Goal: Information Seeking & Learning: Ask a question

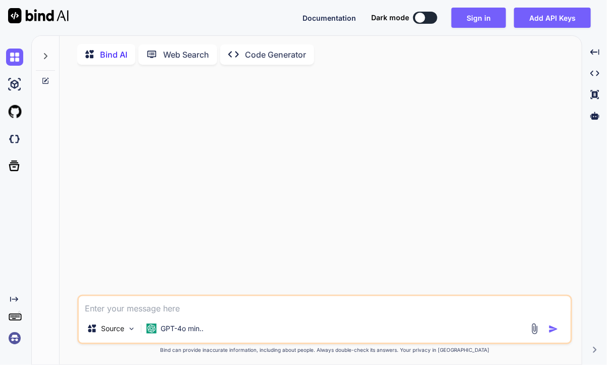
type textarea "x"
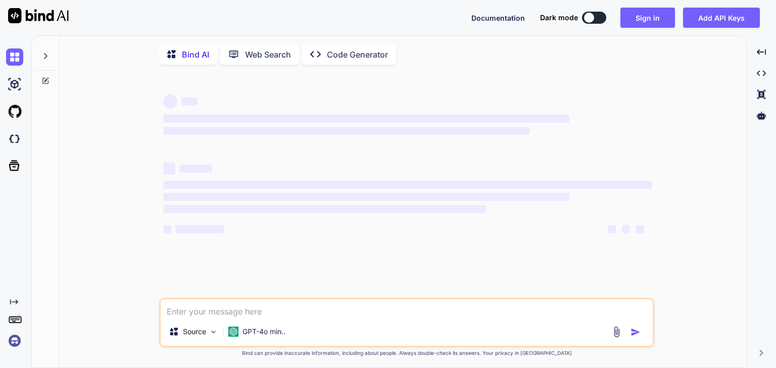
type textarea "x"
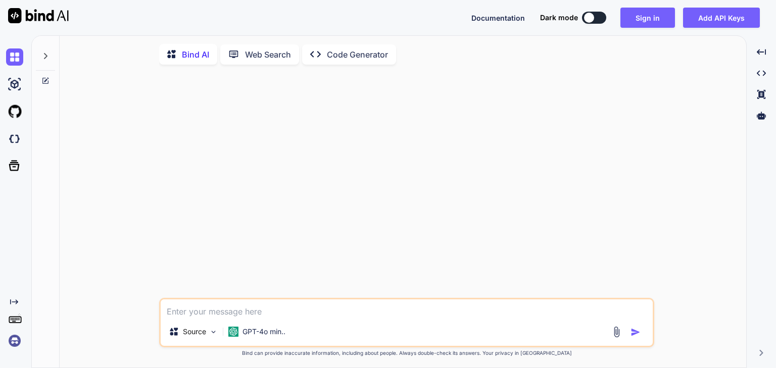
type textarea "<div className={`NoResultWrapper ${small ? "small" : ""}`}> {loader && text ? (…"
type textarea "x"
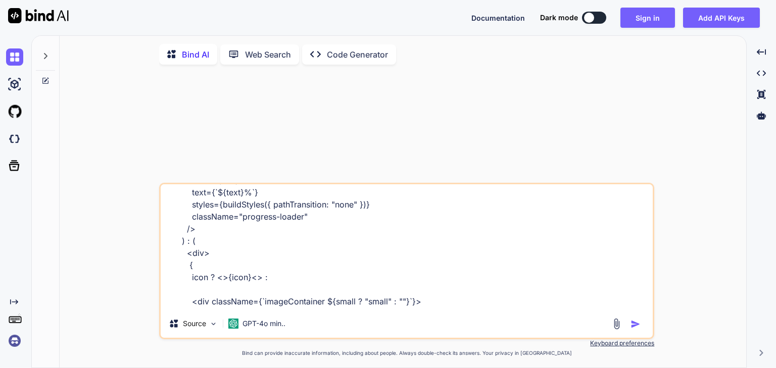
scroll to position [160, 0]
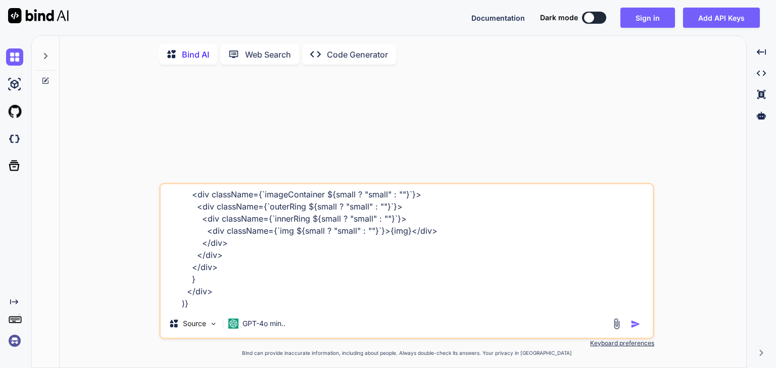
click at [265, 310] on textarea "<div className={`NoResultWrapper ${small ? "small" : ""}`}> {loader && text ? (…" at bounding box center [407, 246] width 492 height 125
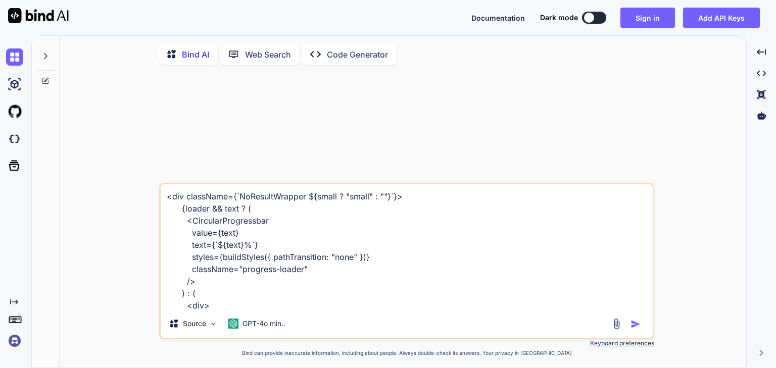
click at [167, 198] on textarea "<div className={`NoResultWrapper ${small ? "small" : ""}`}> {loader && text ? (…" at bounding box center [407, 246] width 492 height 125
type textarea "w<div className={`NoResultWrapper ${small ? "small" : ""}`}> {loader && text ? …"
type textarea "x"
type textarea "wh<div className={`NoResultWrapper ${small ? "small" : ""}`}> {loader && text ?…"
type textarea "x"
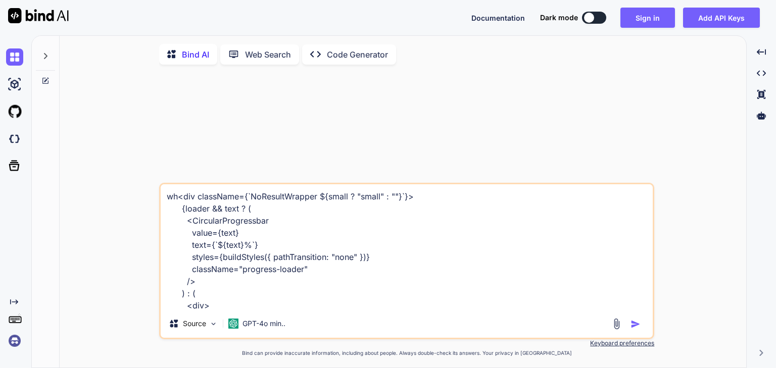
type textarea "wha<div className={`NoResultWrapper ${small ? "small" : ""}`}> {loader && text …"
type textarea "x"
type textarea "what<div className={`NoResultWrapper ${small ? "small" : ""}`}> {loader && text…"
type textarea "x"
type textarea "what <div className={`NoResultWrapper ${small ? "small" : ""}`}> {loader && tex…"
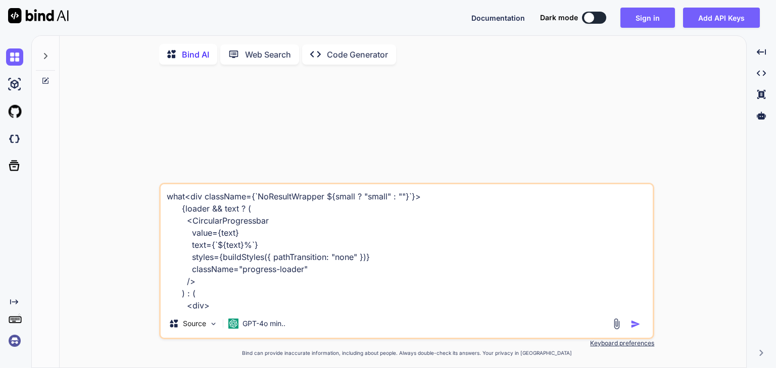
type textarea "x"
type textarea "what o<div className={`NoResultWrapper ${small ? "small" : ""}`}> {loader && te…"
type textarea "x"
type textarea "what os<div className={`NoResultWrapper ${small ? "small" : ""}`}> {loader && t…"
type textarea "x"
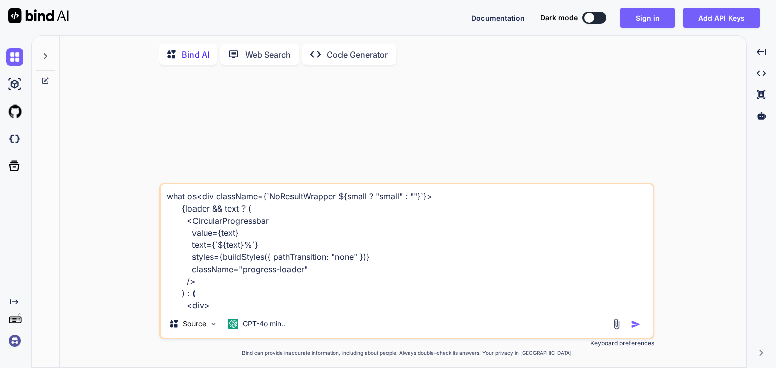
type textarea "what o<div className={`NoResultWrapper ${small ? "small" : ""}`}> {loader && te…"
type textarea "x"
type textarea "what <div className={`NoResultWrapper ${small ? "small" : ""}`}> {loader && tex…"
type textarea "x"
type textarea "what i<div className={`NoResultWrapper ${small ? "small" : ""}`}> {loader && te…"
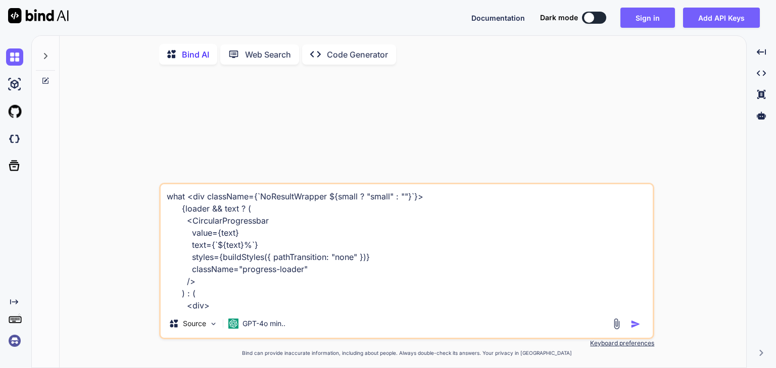
type textarea "x"
type textarea "what is<div className={`NoResultWrapper ${small ? "small" : ""}`}> {loader && t…"
type textarea "x"
type textarea "what is <div className={`NoResultWrapper ${small ? "small" : ""}`}> {loader && …"
type textarea "x"
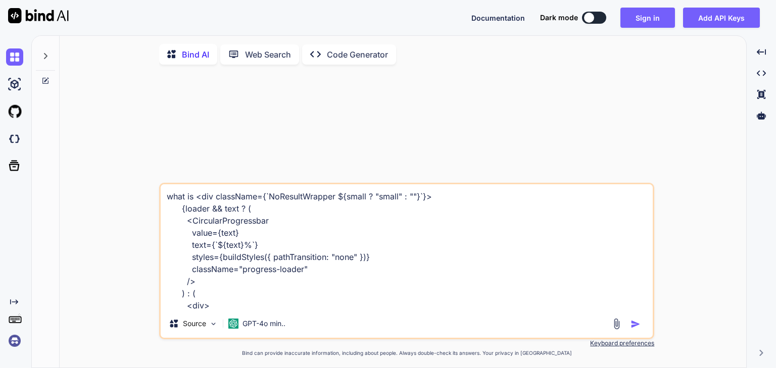
type textarea "what is t<div className={`NoResultWrapper ${small ? "small" : ""}`}> {loader &&…"
type textarea "x"
type textarea "what is th<div className={`NoResultWrapper ${small ? "small" : ""}`}> {loader &…"
type textarea "x"
type textarea "what is the<div className={`NoResultWrapper ${small ? "small" : ""}`}> {loader …"
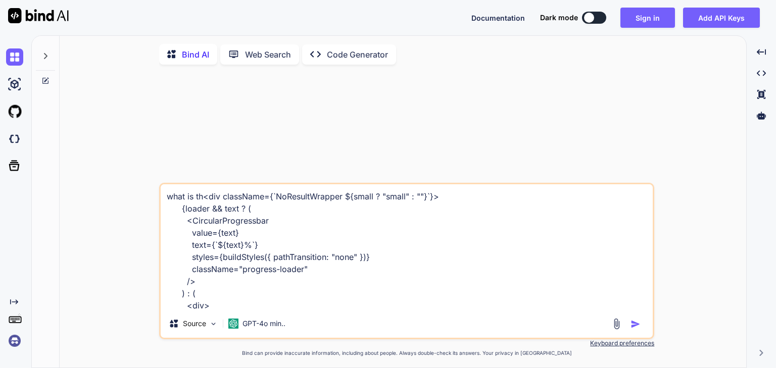
type textarea "x"
type textarea "what is the <div className={`NoResultWrapper ${small ? "small" : ""}`}> {loader…"
type textarea "x"
type textarea "what is the i<div className={`NoResultWrapper ${small ? "small" : ""}`}> {loade…"
type textarea "x"
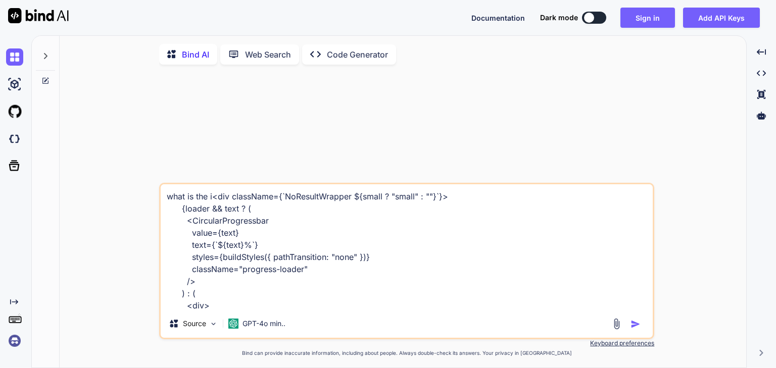
type textarea "what is the is<div className={`NoResultWrapper ${small ? "small" : ""}`}> {load…"
type textarea "x"
type textarea "what is the iss<div className={`NoResultWrapper ${small ? "small" : ""}`}> {loa…"
type textarea "x"
type textarea "what is the issu<div className={`NoResultWrapper ${small ? "small" : ""}`}> {lo…"
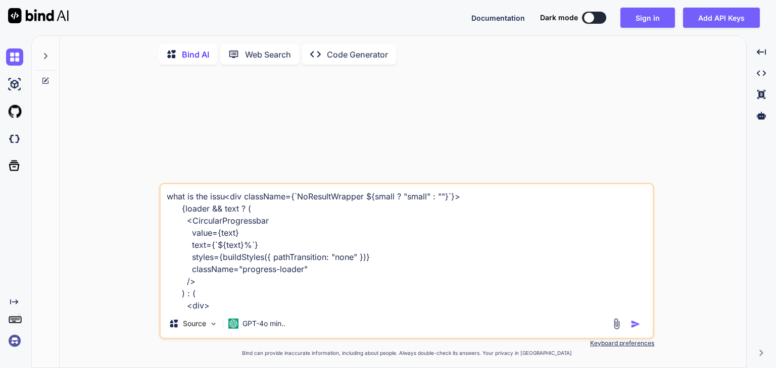
type textarea "x"
type textarea "what is the issue<div className={`NoResultWrapper ${small ? "small" : ""}`}> {l…"
type textarea "x"
type textarea "what is the issue <div className={`NoResultWrapper ${small ? "small" : ""}`}> {…"
type textarea "x"
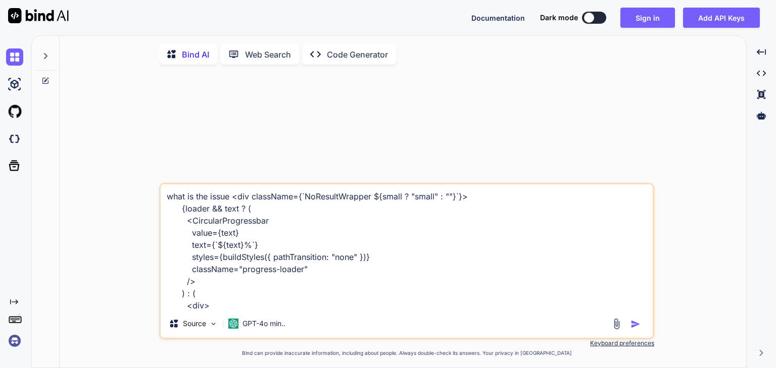
type textarea "what is the issue h<div className={`NoResultWrapper ${small ? "small" : ""}`}> …"
type textarea "x"
type textarea "what is the issue he<div className={`NoResultWrapper ${small ? "small" : ""}`}>…"
type textarea "x"
type textarea "what is the issue her<div className={`NoResultWrapper ${small ? "small" : ""}`}…"
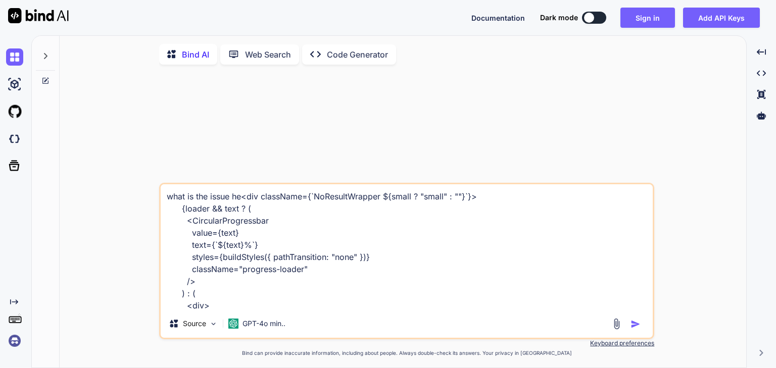
type textarea "x"
type textarea "what is the issue here<div className={`NoResultWrapper ${small ? "small" : ""}`…"
type textarea "x"
type textarea "what is the issue here.<div className={`NoResultWrapper ${small ? "small" : ""}…"
type textarea "x"
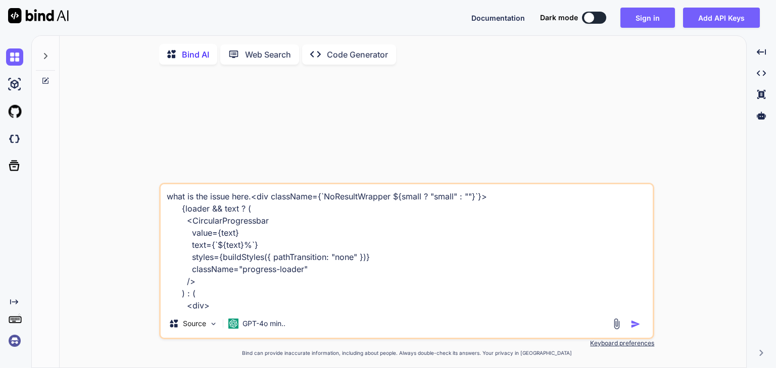
type textarea "what is the issue here..<div className={`NoResultWrapper ${small ? "small" : ""…"
type textarea "x"
type textarea "what is the issue here...<div className={`NoResultWrapper ${small ? "small" : "…"
type textarea "x"
type textarea "what is the issue here...<div className={`NoResultWrapper ${small ? "small" : "…"
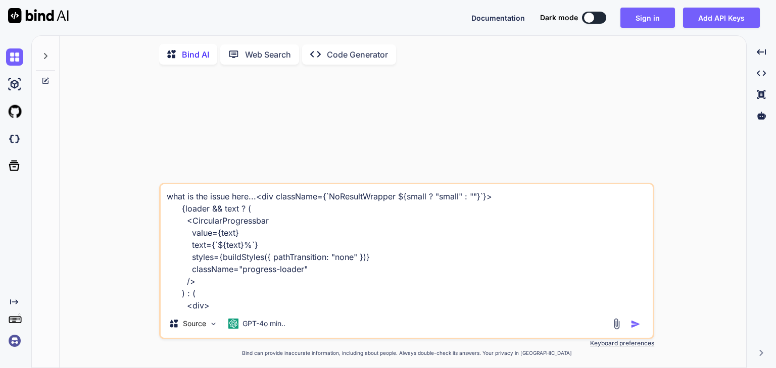
click at [631, 326] on img "button" at bounding box center [635, 324] width 10 height 10
type textarea "x"
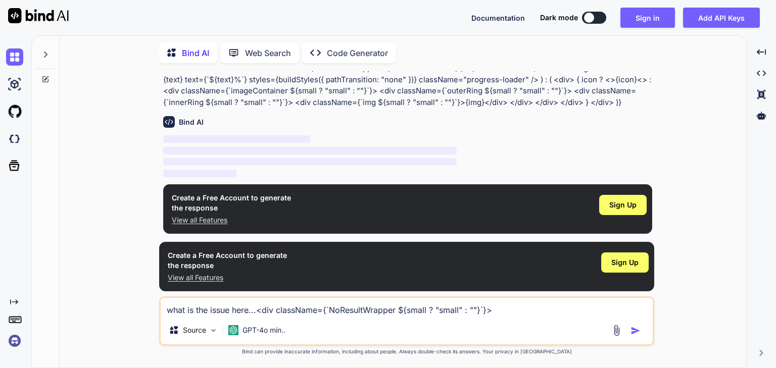
scroll to position [34, 0]
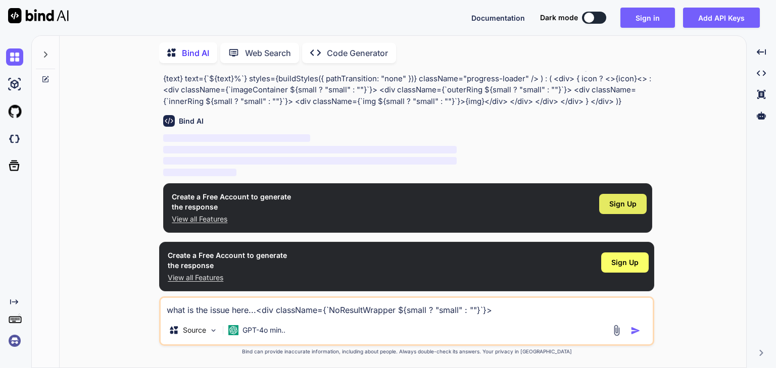
click at [623, 204] on span "Sign Up" at bounding box center [622, 204] width 27 height 10
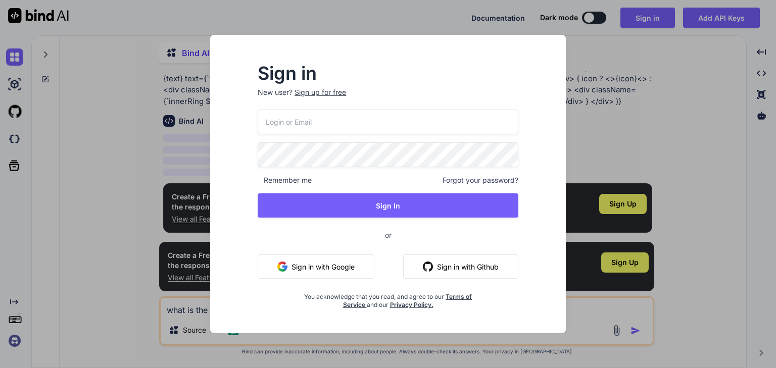
click at [326, 122] on input "email" at bounding box center [388, 122] width 261 height 25
type input "n"
click at [310, 124] on input "email" at bounding box center [388, 122] width 261 height 25
type input "[EMAIL_ADDRESS][DOMAIN_NAME]"
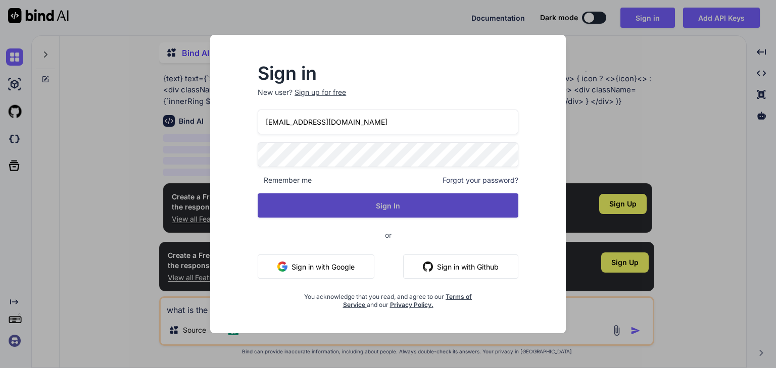
click at [378, 207] on button "Sign In" at bounding box center [388, 205] width 261 height 24
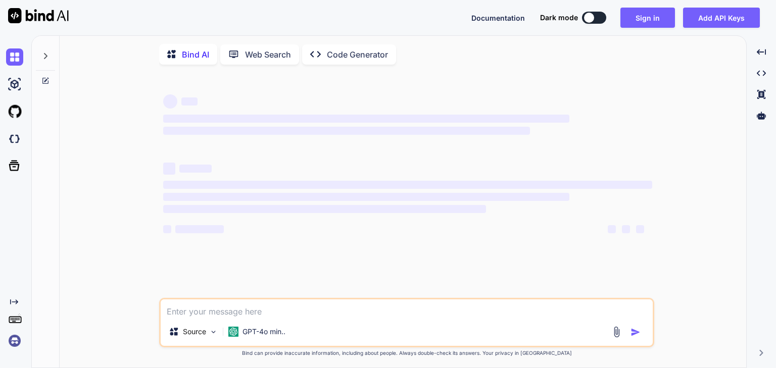
type textarea "x"
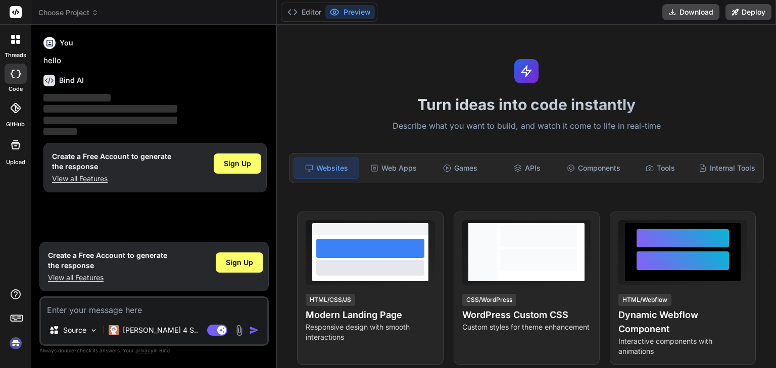
type textarea "x"
type textarea "s"
type textarea "x"
type textarea "ss"
type textarea "x"
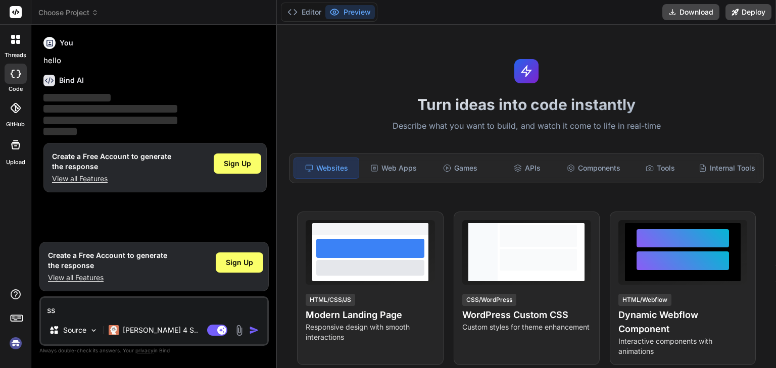
type textarea "sss"
type textarea "x"
type textarea "sss"
click at [152, 327] on p "Claude 4 S.." at bounding box center [160, 330] width 75 height 10
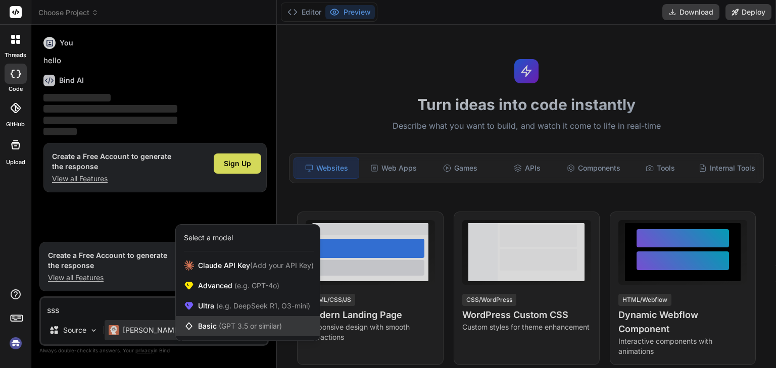
click at [212, 324] on span "Basic (GPT 3.5 or similar)" at bounding box center [240, 326] width 84 height 10
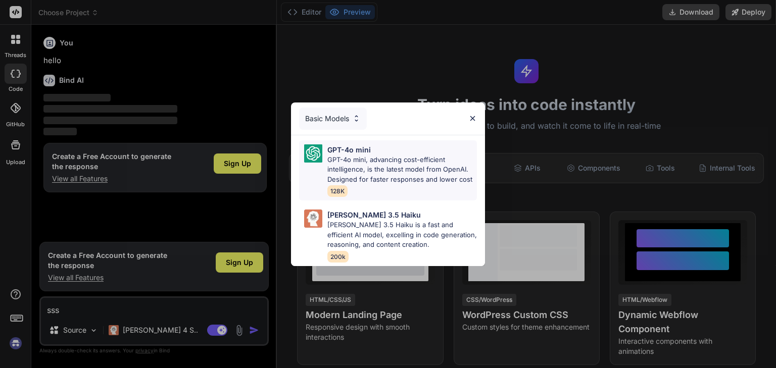
click at [359, 175] on p "GPT-4o mini, advancing cost-efficient intelligence, is the latest model from Op…" at bounding box center [402, 170] width 150 height 30
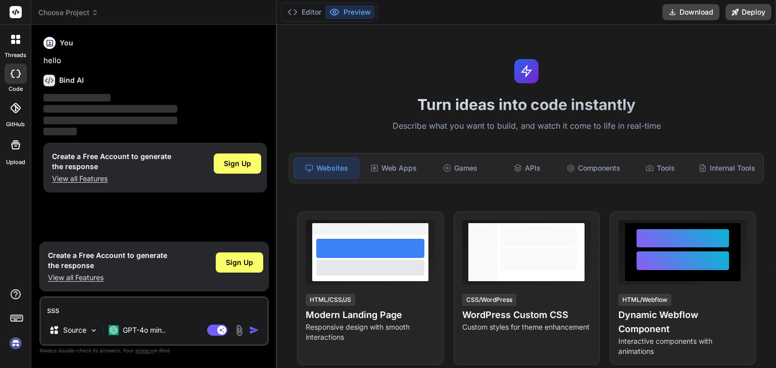
click at [113, 309] on textarea "sss" at bounding box center [154, 307] width 226 height 18
click at [251, 162] on span "Sign Up" at bounding box center [237, 164] width 27 height 10
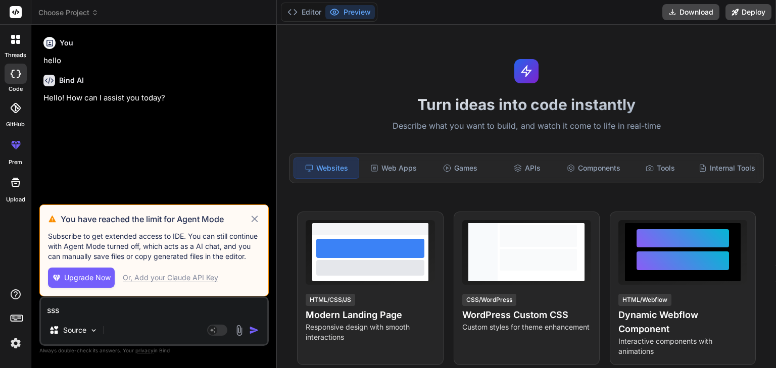
click at [255, 221] on icon at bounding box center [255, 219] width 12 height 12
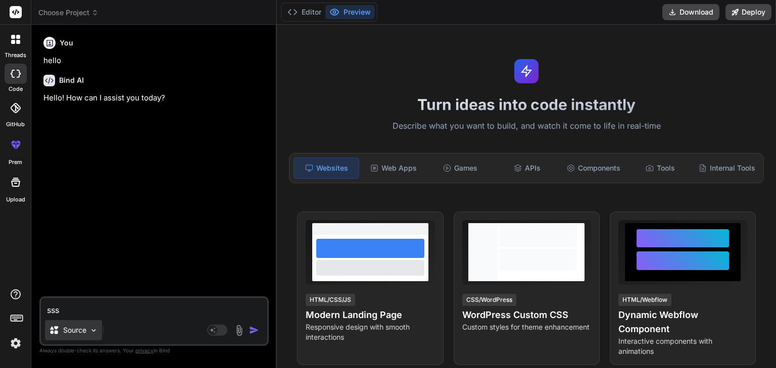
click at [77, 330] on p "Source" at bounding box center [74, 330] width 23 height 10
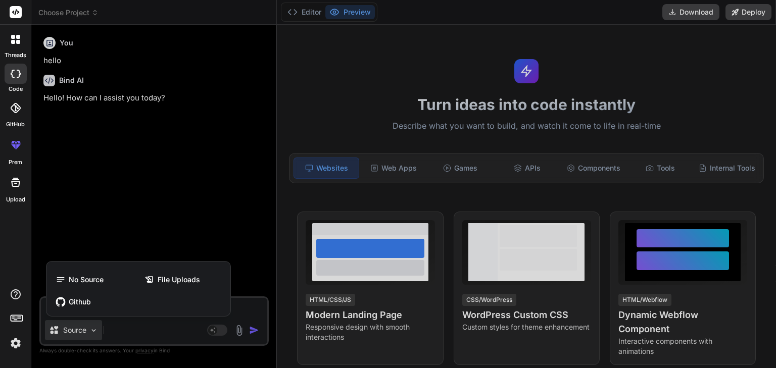
click at [143, 333] on div at bounding box center [388, 184] width 776 height 368
type textarea "x"
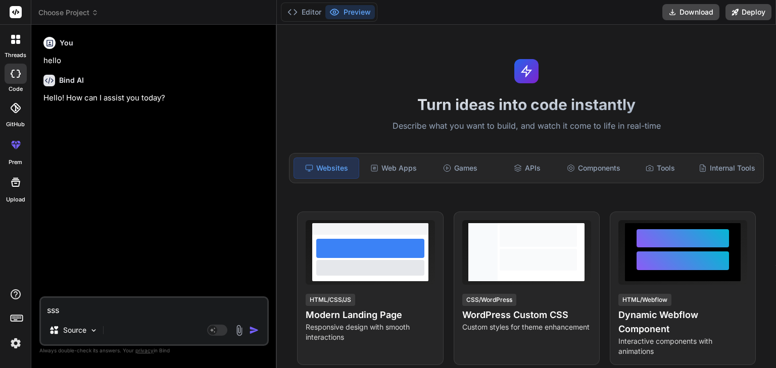
click at [73, 307] on textarea "sss" at bounding box center [154, 307] width 226 height 18
type textarea "ss"
type textarea "x"
type textarea "s"
type textarea "x"
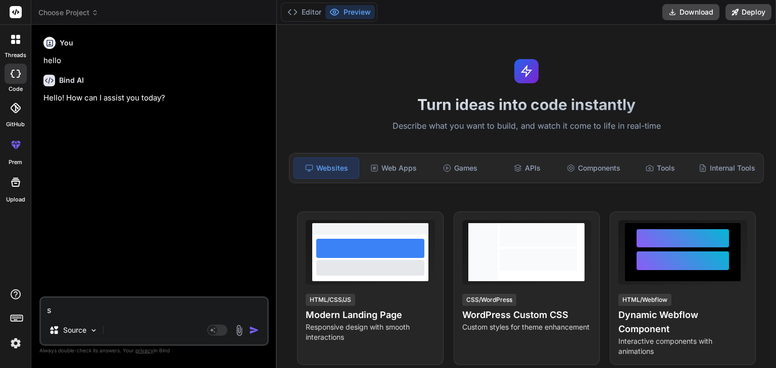
type textarea "x"
click at [156, 313] on textarea at bounding box center [154, 307] width 226 height 18
type textarea "w"
type textarea "x"
type textarea "wh"
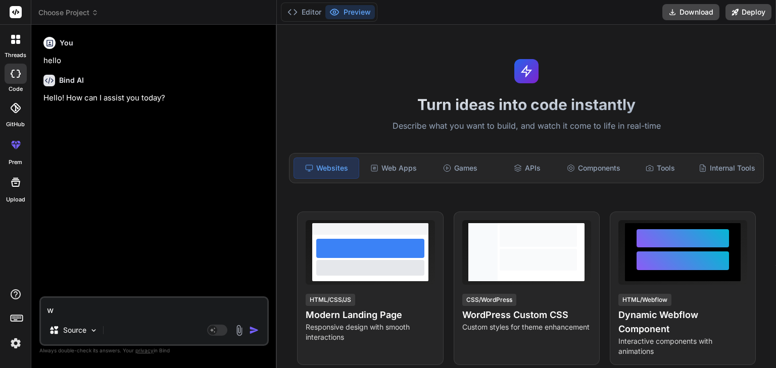
type textarea "x"
type textarea "wha"
type textarea "x"
type textarea "what"
type textarea "x"
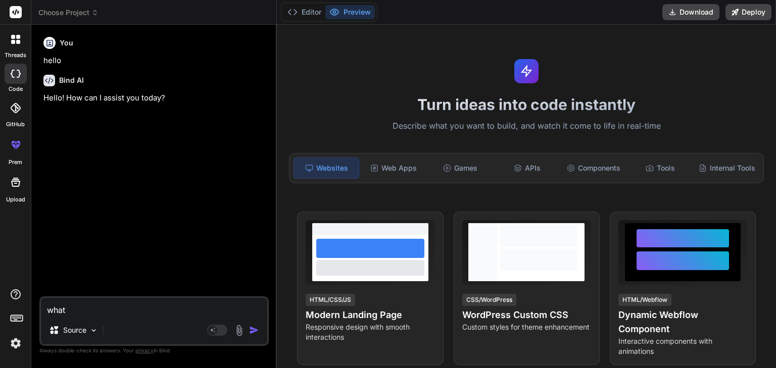
type textarea "what"
type textarea "x"
type textarea "what i"
type textarea "x"
type textarea "what is"
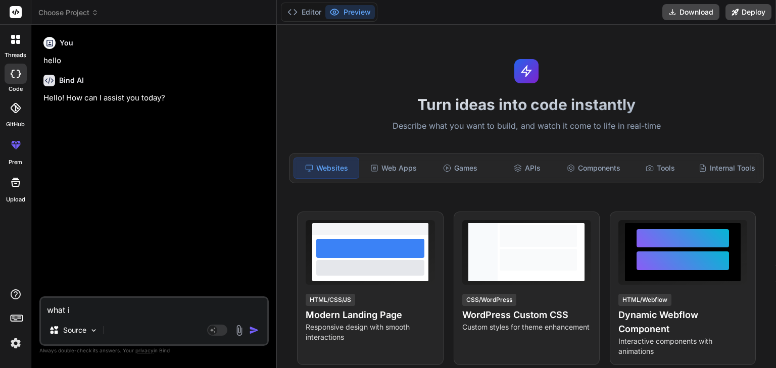
type textarea "x"
type textarea "what is"
type textarea "x"
type textarea "what is w"
type textarea "x"
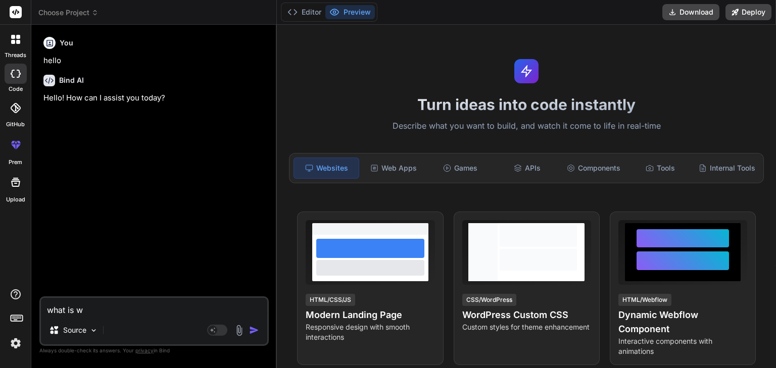
type textarea "what is wr"
type textarea "x"
type textarea "what is wro"
type textarea "x"
type textarea "what is wron"
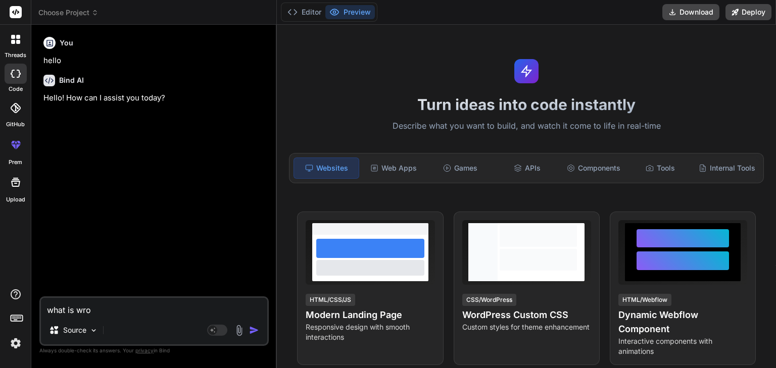
type textarea "x"
type textarea "what is wrong"
type textarea "x"
type textarea "what is wrong"
type textarea "x"
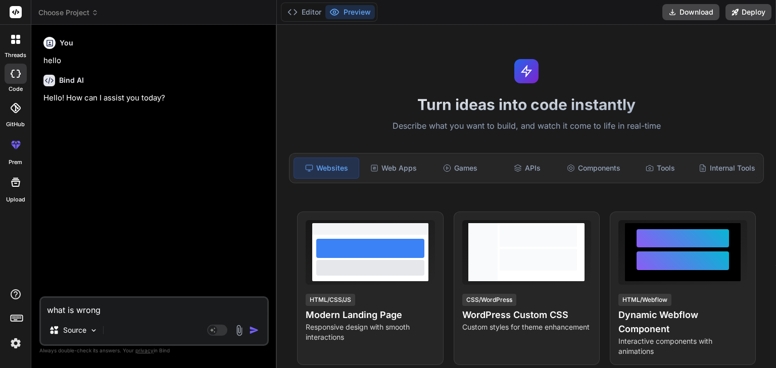
type textarea "what is wrong h"
type textarea "x"
type textarea "what is wrong he"
type textarea "x"
type textarea "what is wrong her"
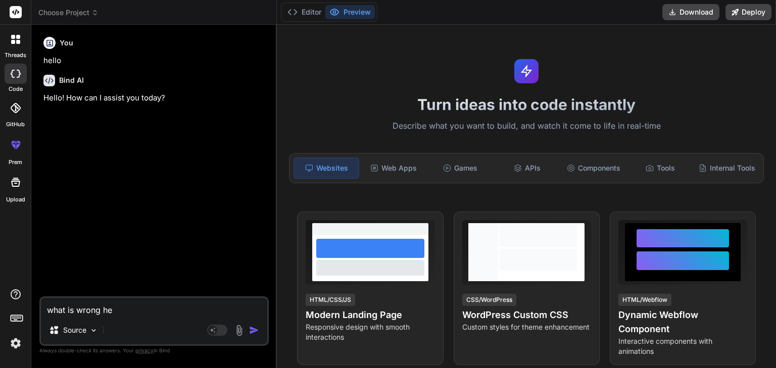
type textarea "x"
type textarea "what is wrong here"
type textarea "x"
type textarea "what is wrong here"
type textarea "x"
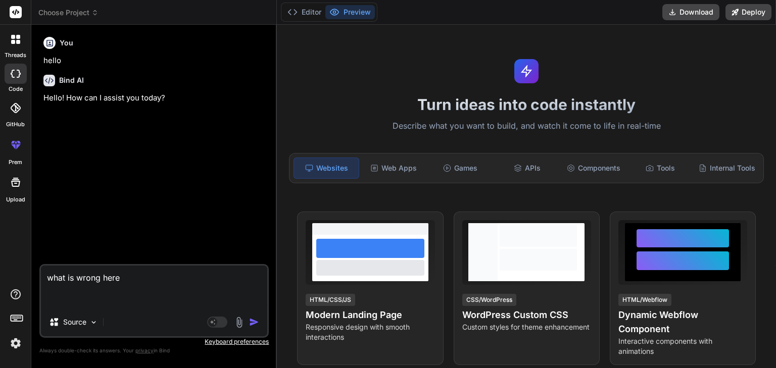
paste textarea "<div className={`NoResultWrapper ${small ? "small" : ""}`}> {loader && text ? (…"
type textarea "what is wrong here <div className={`NoResultWrapper ${small ? "small" : ""}`}> …"
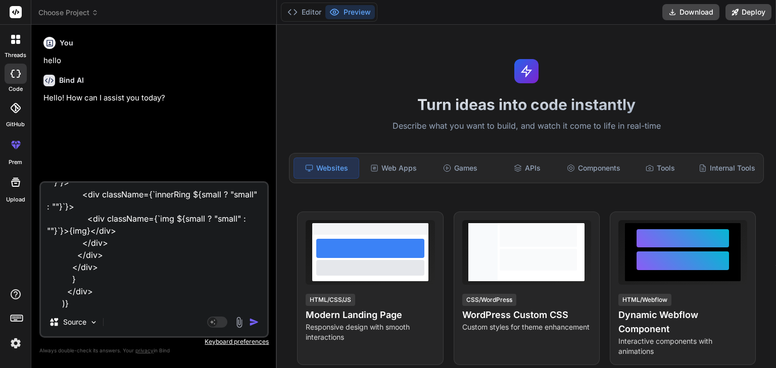
type textarea "x"
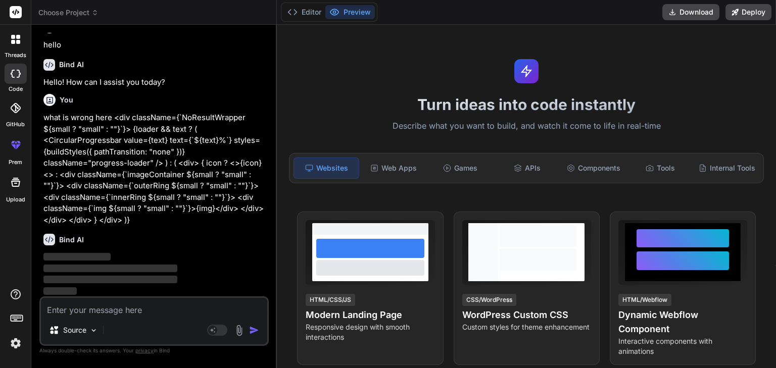
scroll to position [0, 0]
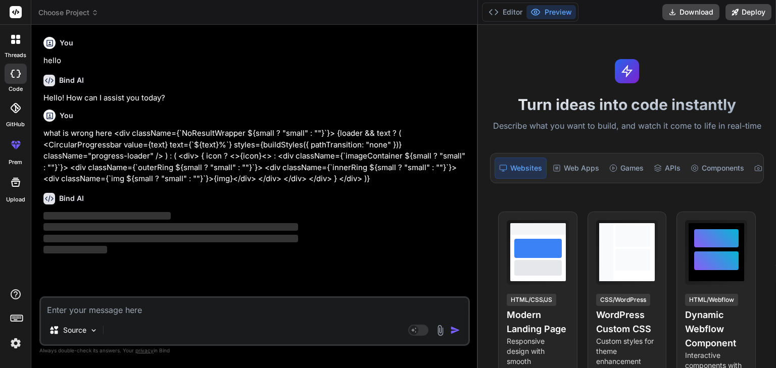
drag, startPoint x: 277, startPoint y: 33, endPoint x: 772, endPoint y: 47, distance: 495.3
click at [772, 47] on div "Choose Project Created with Pixso. Bind AI Web Search Created with Pixso. Code …" at bounding box center [403, 184] width 745 height 368
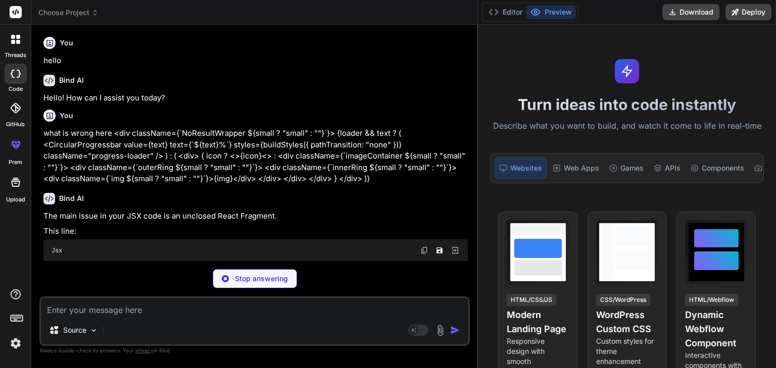
type textarea "x"
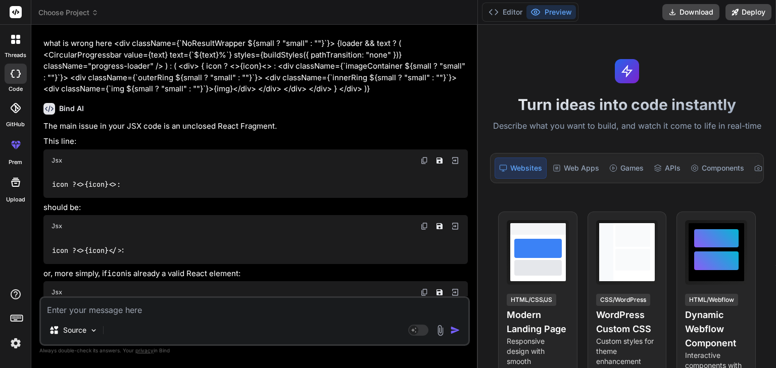
scroll to position [121, 0]
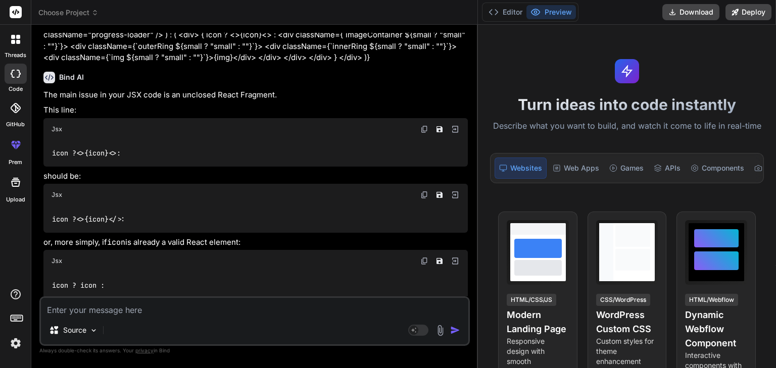
click at [171, 316] on textarea at bounding box center [254, 307] width 427 height 18
paste textarea "const noLocationImg = "../../../../assets/images/empty_location.png"; <img src=…"
type textarea "const noLocationImg = "../../../../assets/images/empty_location.png"; <img src=…"
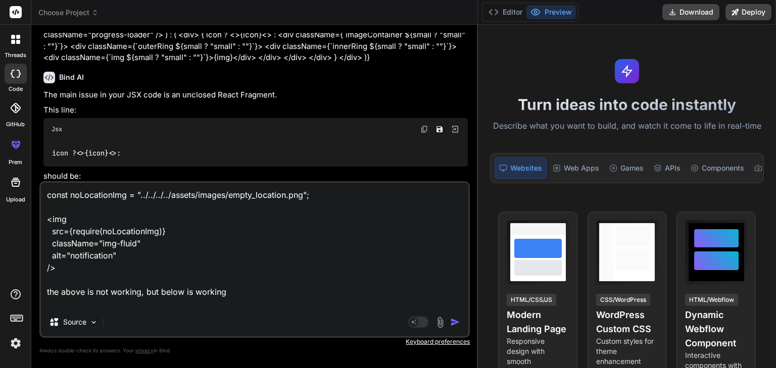
scroll to position [61, 0]
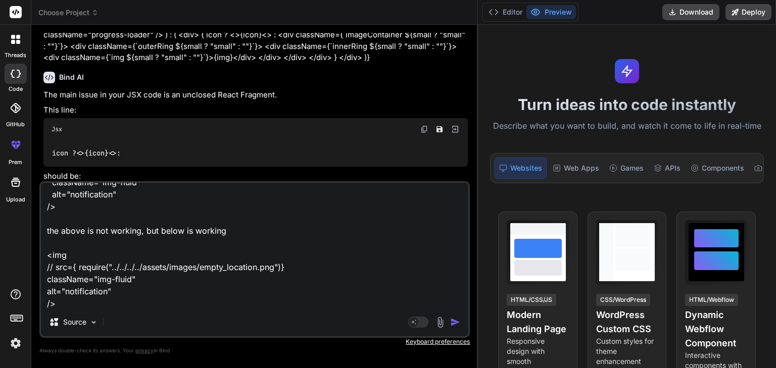
type textarea "x"
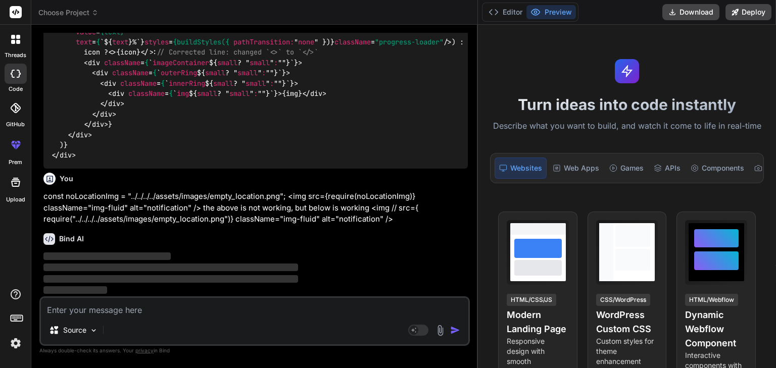
scroll to position [544, 0]
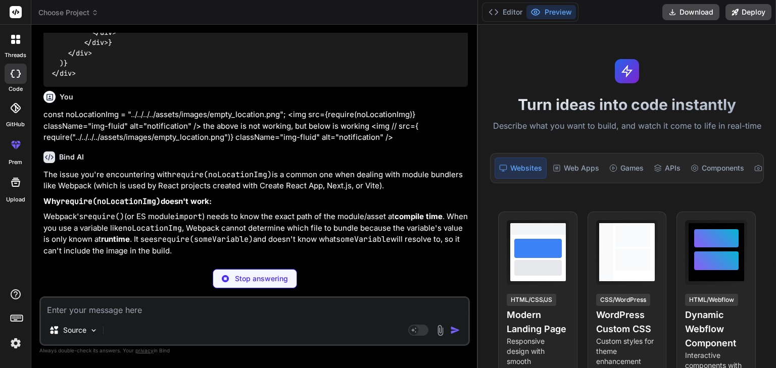
type textarea "x"
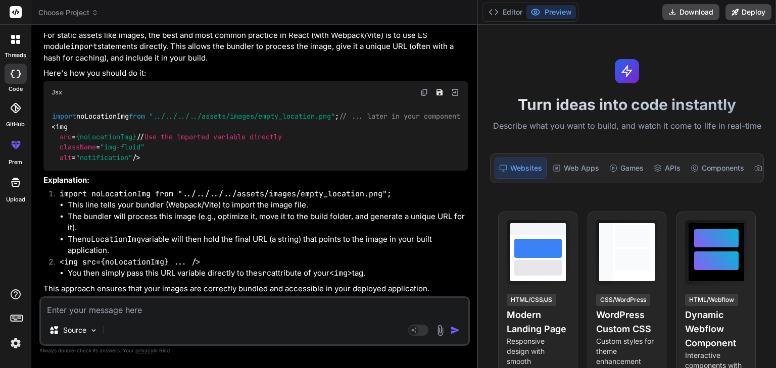
scroll to position [930, 0]
drag, startPoint x: 64, startPoint y: 92, endPoint x: 50, endPoint y: 83, distance: 17.0
click at [50, 104] on div "import noLocationImg from "../../../../assets/images/empty_location.png" ; // .…" at bounding box center [255, 138] width 424 height 68
copy code "import noLocationImg from "../../../../assets/images/empty_location.png" ;"
click at [170, 311] on textarea at bounding box center [254, 307] width 427 height 18
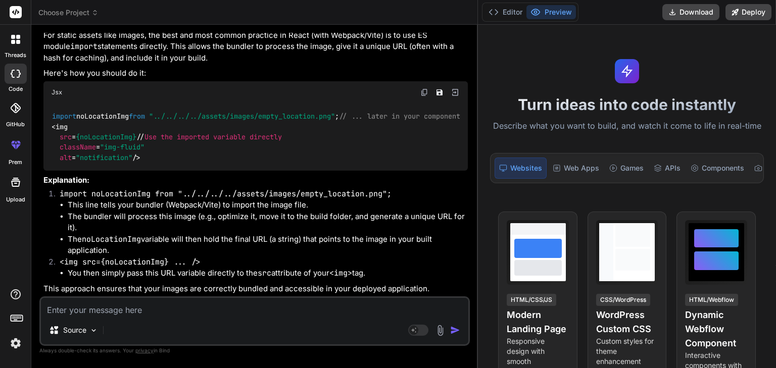
type textarea "i"
type textarea "x"
type textarea "it"
type textarea "x"
type textarea "it"
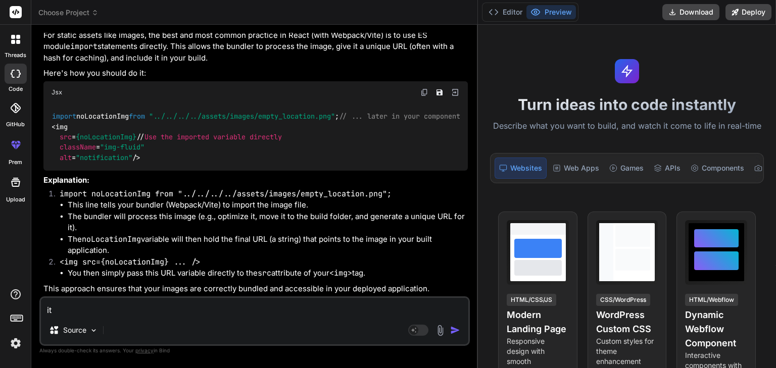
type textarea "x"
type textarea "it i"
type textarea "x"
type textarea "it is"
type textarea "x"
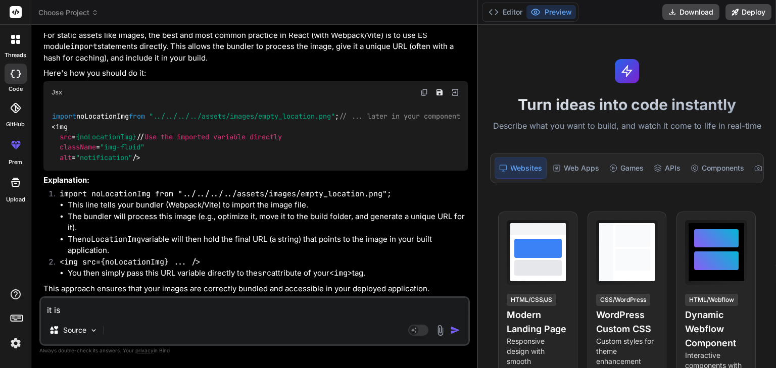
type textarea "it is"
type textarea "x"
type textarea "it is a"
type textarea "x"
type textarea "it is a"
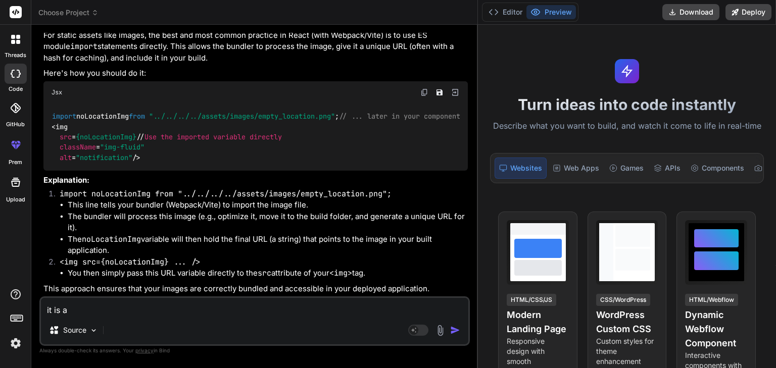
type textarea "x"
type textarea "it is a p"
type textarea "x"
type textarea "it is a pn"
type textarea "x"
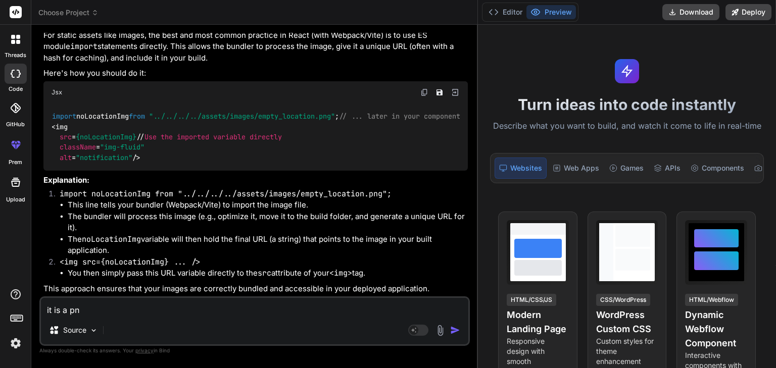
type textarea "it is a png"
type textarea "x"
type textarea "it is a png"
type textarea "x"
type textarea "it is a png f"
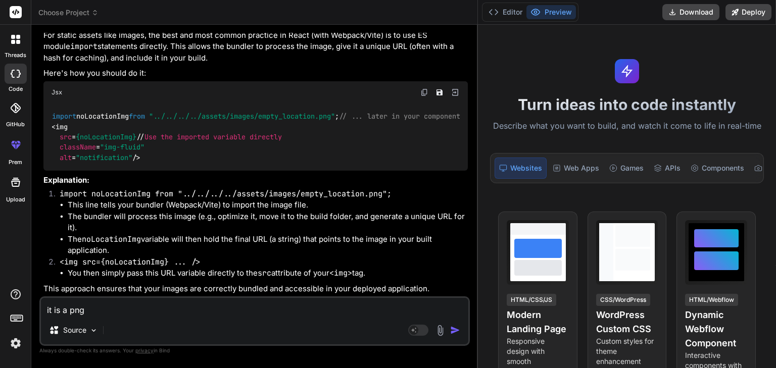
type textarea "x"
type textarea "it is a png fi"
type textarea "x"
type textarea "it is a png fil"
type textarea "x"
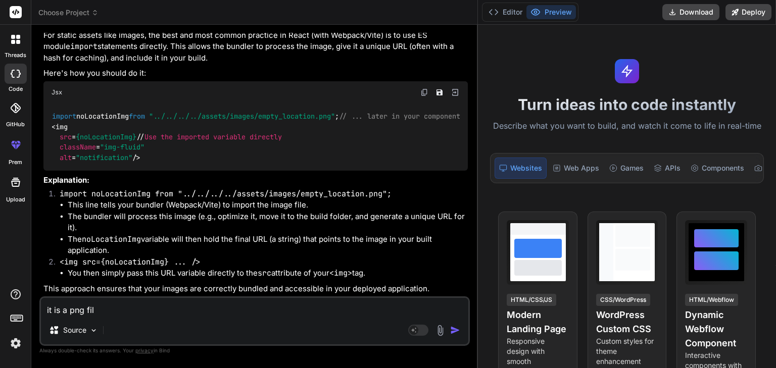
type textarea "it is a png file"
type textarea "x"
type textarea "it is a png file"
type textarea "x"
type textarea "it is a png file i"
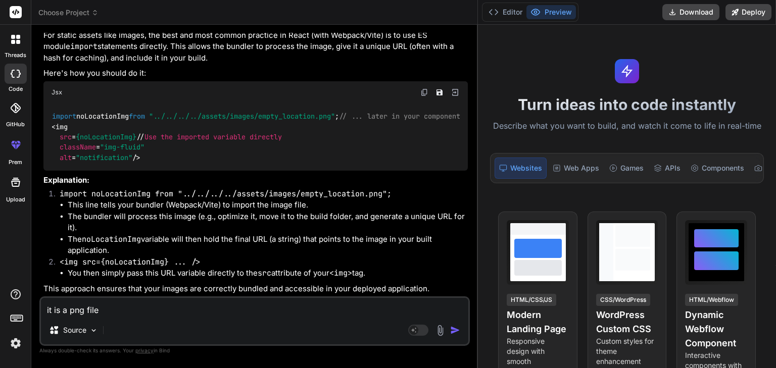
type textarea "x"
type textarea "it is a png file in"
type textarea "x"
type textarea "it is a png file in"
type textarea "x"
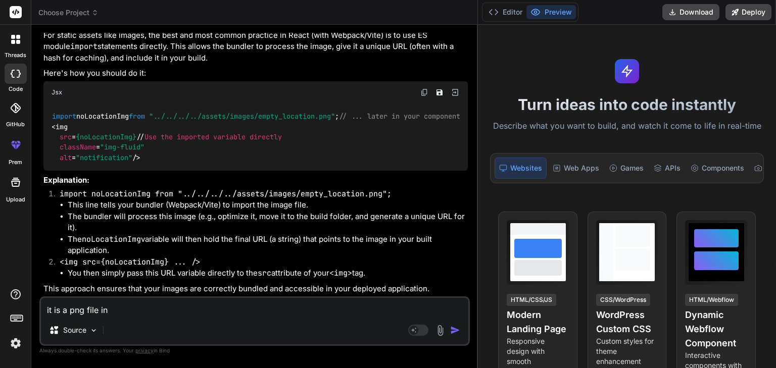
type textarea "it is a png file in t"
type textarea "x"
type textarea "it is a png file in th"
type textarea "x"
type textarea "it is a png file in tha"
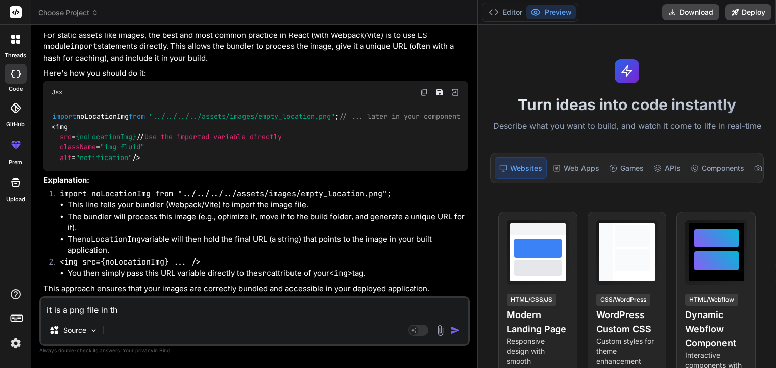
type textarea "x"
type textarea "it is a png file in that"
type textarea "x"
type textarea "it is a png file in that"
type textarea "x"
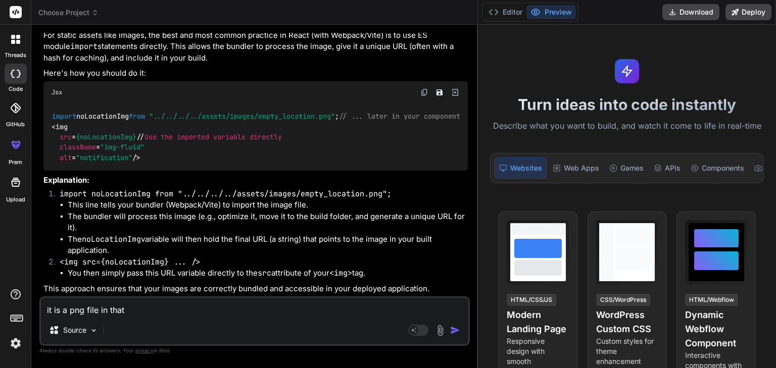
type textarea "it is a png file in that a"
type textarea "x"
type textarea "it is a png file in that ab"
type textarea "x"
type textarea "it is a png file in that abo"
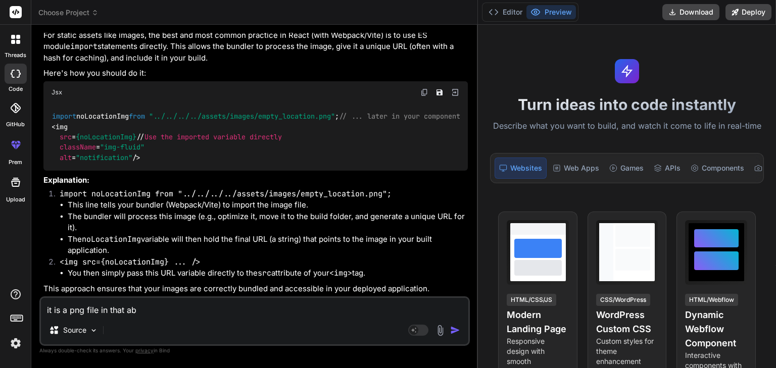
type textarea "x"
type textarea "it is a png file in that abov"
type textarea "x"
type textarea "it is a png file in that above"
type textarea "x"
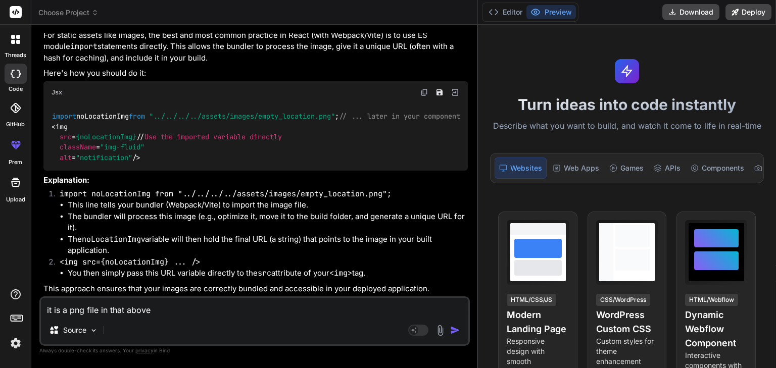
type textarea "it is a png file in that above"
type textarea "x"
type textarea "it is a png file in that above l"
type textarea "x"
type textarea "it is a png file in that above lo"
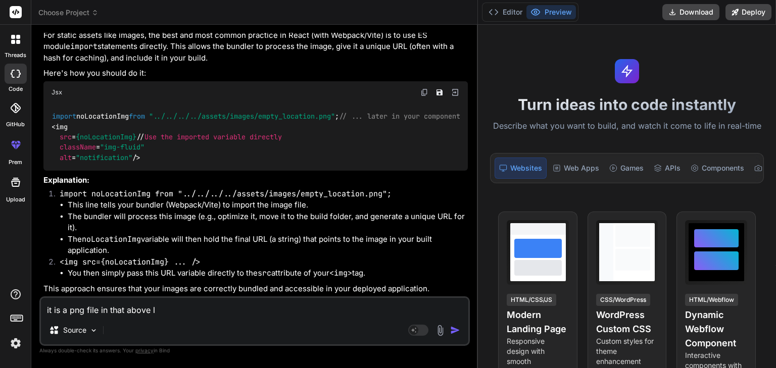
type textarea "x"
type textarea "it is a png file in that above loc"
type textarea "x"
type textarea "it is a png file in that above loca"
type textarea "x"
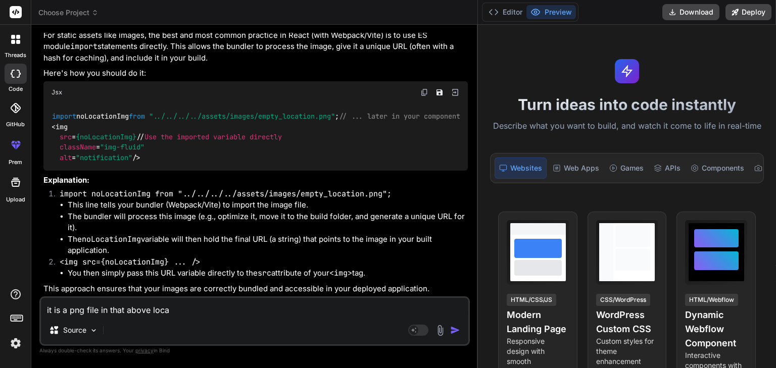
type textarea "it is a png file in that above locat"
type textarea "x"
type textarea "it is a png file in that above locati"
type textarea "x"
type textarea "it is a png file in that above locatio"
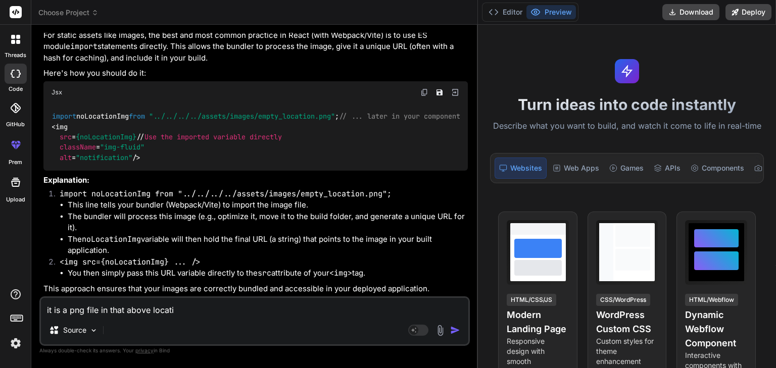
type textarea "x"
type textarea "it is a png file in that above location"
type textarea "x"
type textarea "it is a png file in that above location,"
type textarea "x"
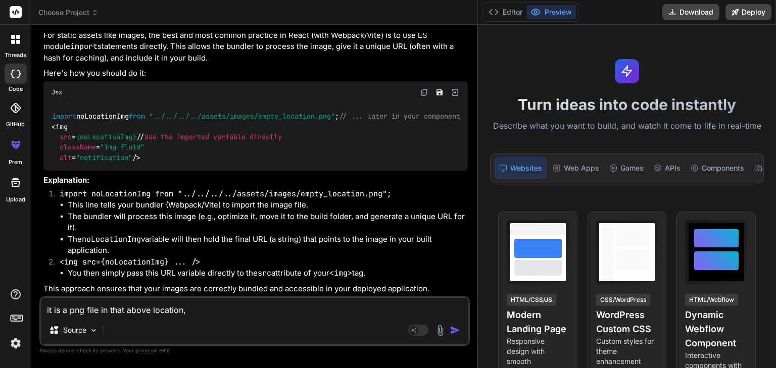
type textarea "it is a png file in that above location,"
type textarea "x"
type textarea "it is a png file in that above location, h"
type textarea "x"
type textarea "it is a png file in that above location, ho"
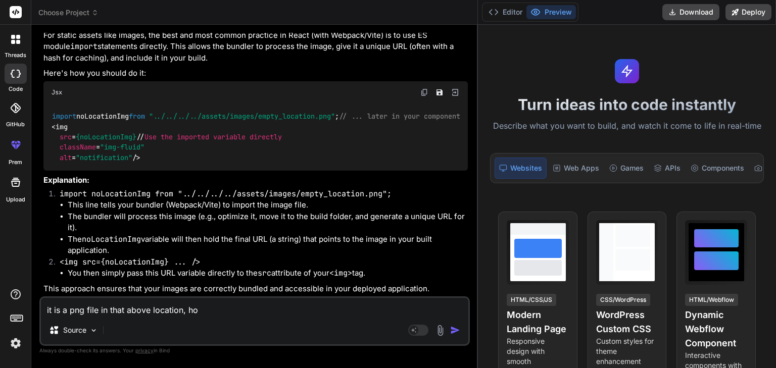
type textarea "x"
type textarea "it is a png file in that above location, how"
type textarea "x"
type textarea "it is a png file in that above location, how"
type textarea "x"
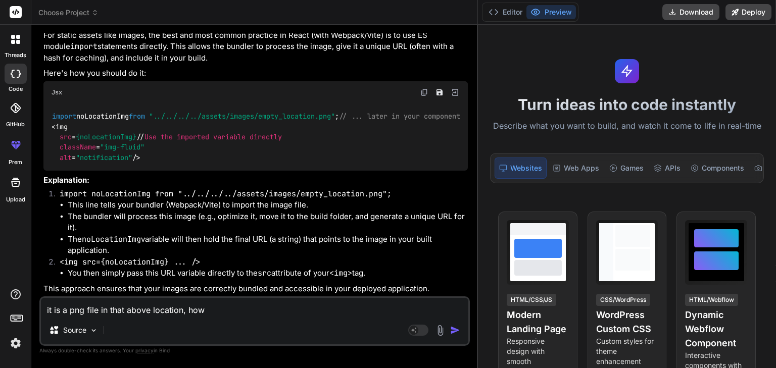
type textarea "it is a png file in that above location, how t"
type textarea "x"
type textarea "it is a png file in that above location, how to"
type textarea "x"
type textarea "it is a png file in that above location, how to"
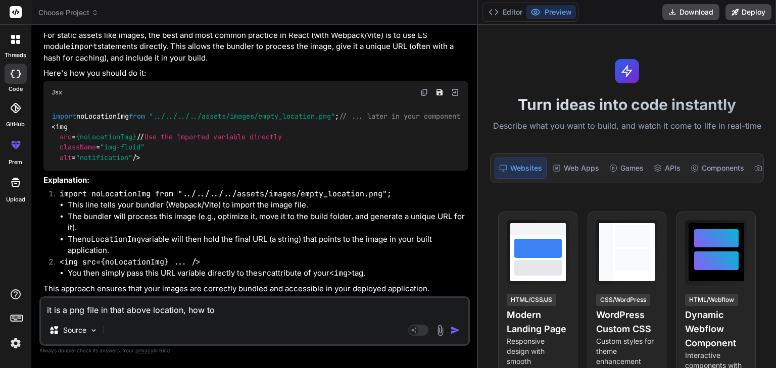
type textarea "x"
type textarea "it is a png file in that above location, how to i"
type textarea "x"
type textarea "it is a png file in that above location, how to im"
type textarea "x"
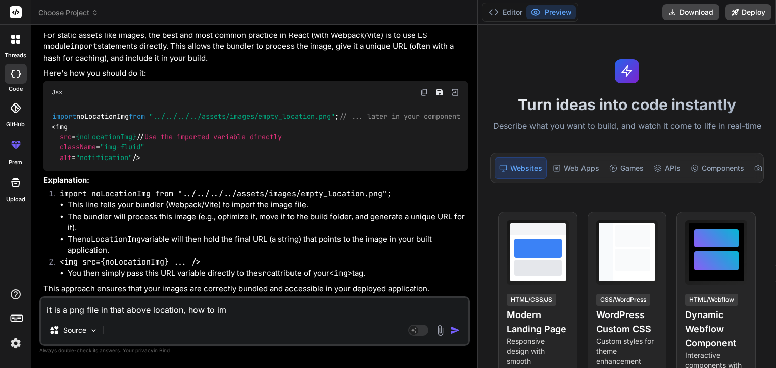
type textarea "it is a png file in that above location, how to imp"
type textarea "x"
type textarea "it is a png file in that above location, how to impo"
type textarea "x"
type textarea "it is a png file in that above location, how to impor"
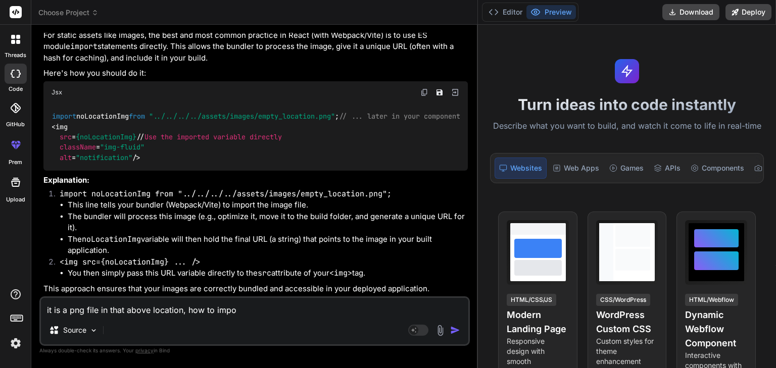
type textarea "x"
type textarea "it is a png file in that above location, how to import"
type textarea "x"
type textarea "it is a png file in that above location, how to import"
type textarea "x"
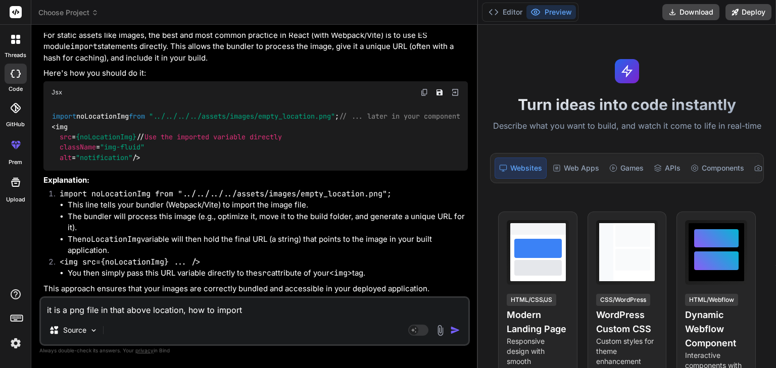
type textarea "it is a png file in that above location, how to import i"
type textarea "x"
type textarea "it is a png file in that above location, how to import it"
type textarea "x"
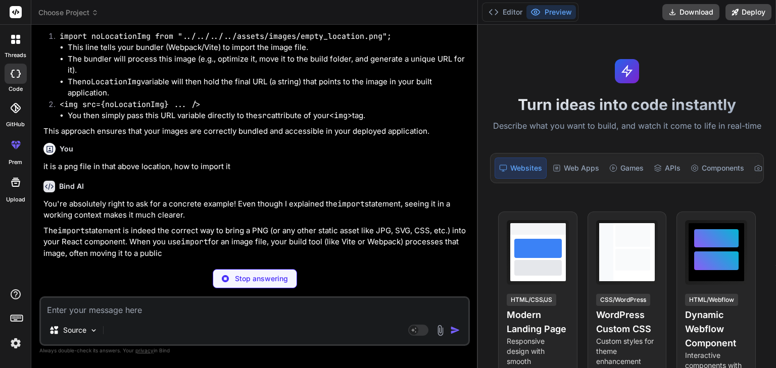
scroll to position [1087, 0]
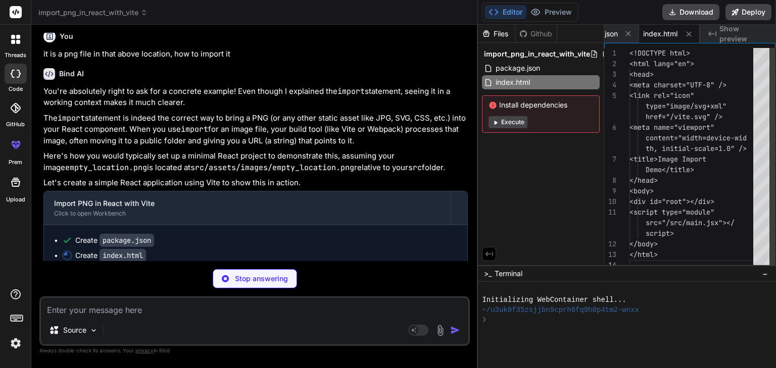
type textarea "x"
type textarea "<App /> </React.StrictMode>, )"
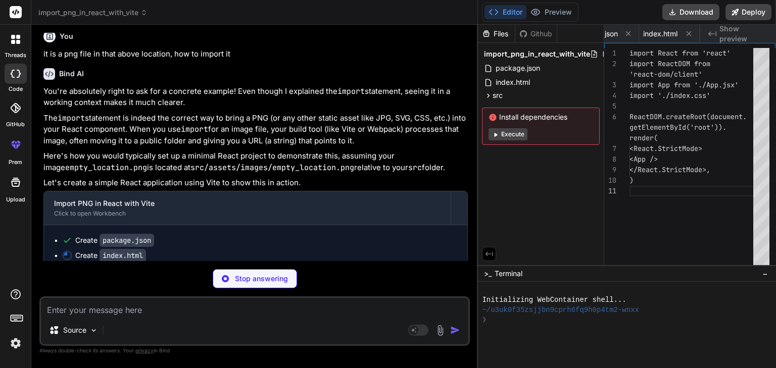
scroll to position [0, 95]
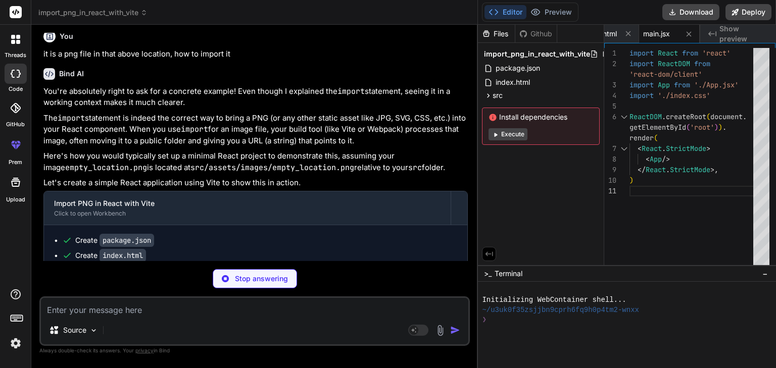
type textarea "x"
type textarea ".image-container img { max-width: 100%; height: auto; border-radius: 4px; margi…"
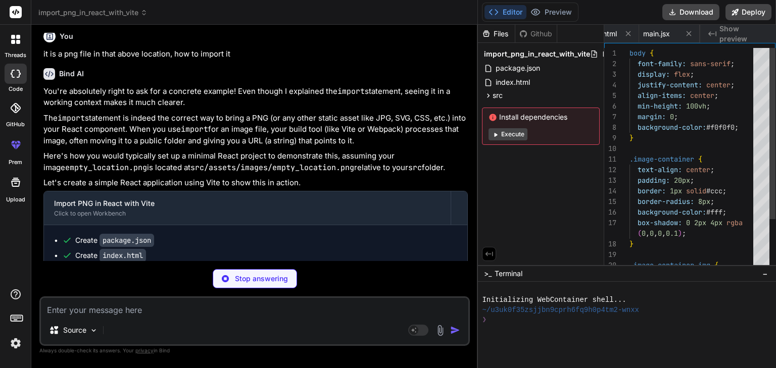
scroll to position [0, 156]
type textarea "x"
type textarea "</div> ); } export default App;"
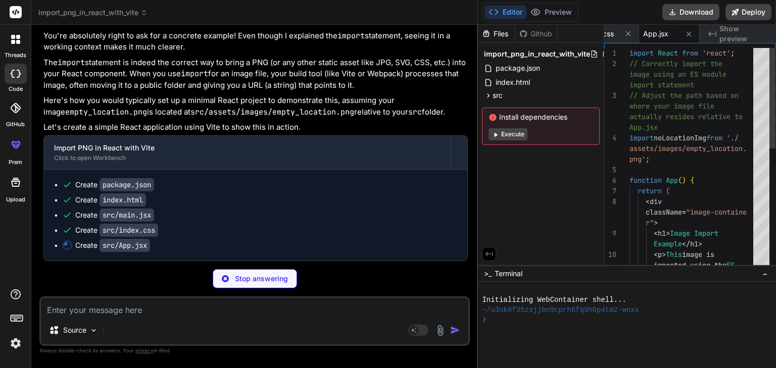
scroll to position [1208, 0]
type textarea "x"
type textarea "empty file, but the code structure shows how you would import it. -->"
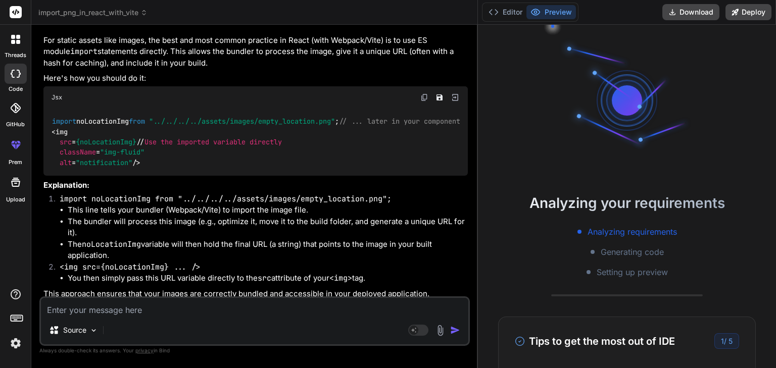
scroll to position [893, 0]
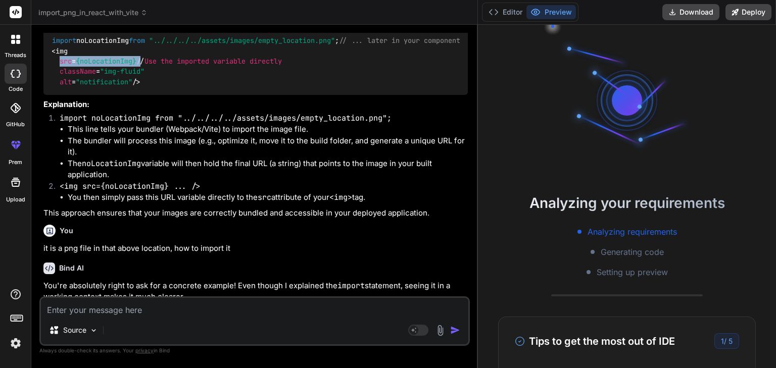
drag, startPoint x: 141, startPoint y: 162, endPoint x: 59, endPoint y: 162, distance: 82.8
click at [59, 86] on span "< img src = {noLocationImg} // Use the imported variable directly className = "…" at bounding box center [167, 66] width 230 height 40
copy span "src = {noLocationImg}"
type textarea "x"
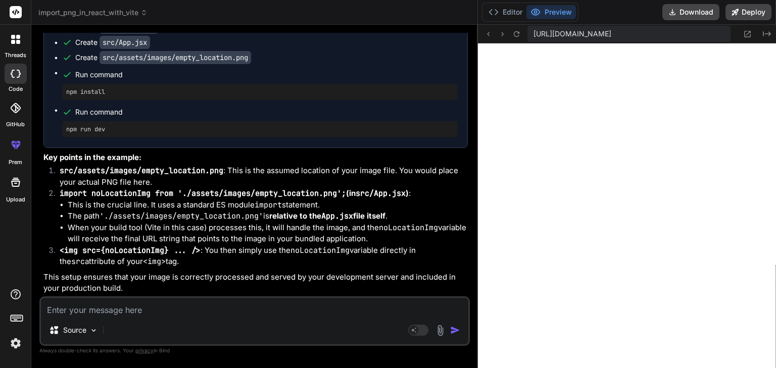
scroll to position [1458, 0]
click at [155, 310] on textarea at bounding box center [254, 307] width 427 height 18
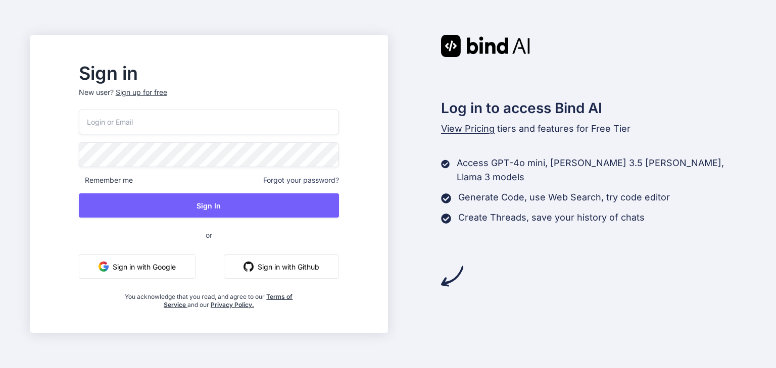
click at [269, 128] on input "email" at bounding box center [209, 122] width 260 height 25
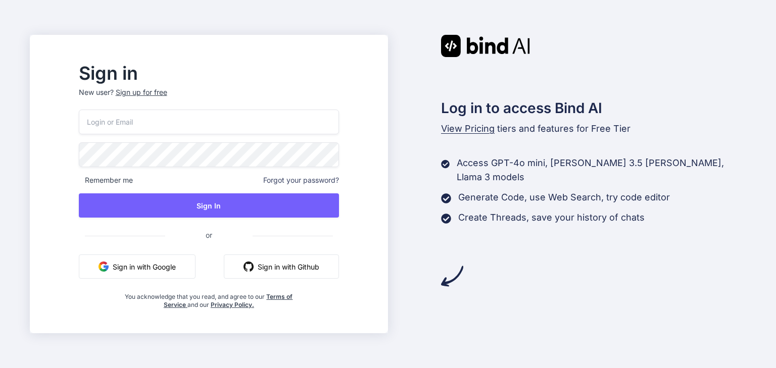
click at [272, 115] on input "email" at bounding box center [209, 122] width 260 height 25
type input "[EMAIL_ADDRESS][DOMAIN_NAME]"
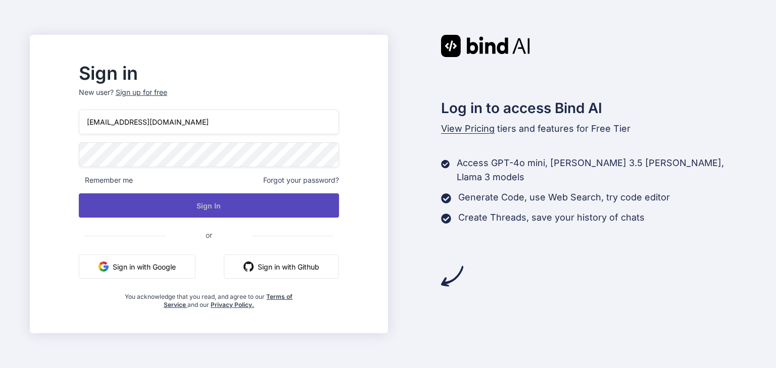
click at [236, 206] on button "Sign In" at bounding box center [209, 205] width 260 height 24
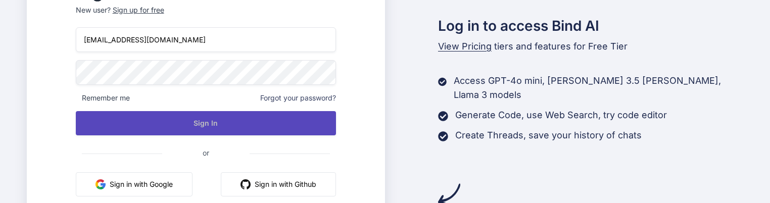
click at [241, 133] on button "Sign In" at bounding box center [206, 123] width 260 height 24
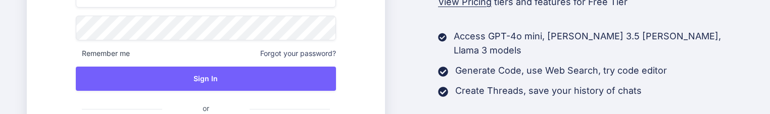
click at [61, 22] on div "Sign in New user? Sign up for free [EMAIL_ADDRESS][DOMAIN_NAME] Remember me For…" at bounding box center [385, 57] width 770 height 114
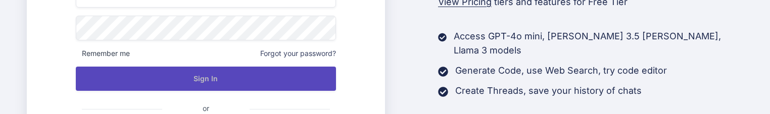
click at [239, 83] on button "Sign In" at bounding box center [206, 79] width 260 height 24
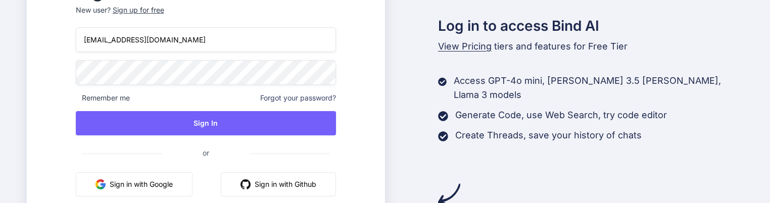
click at [294, 99] on span "Forgot your password?" at bounding box center [298, 98] width 76 height 10
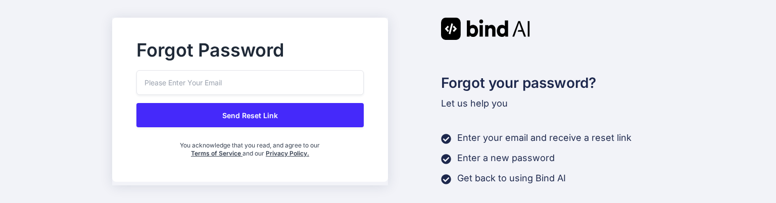
click at [236, 85] on input "email" at bounding box center [249, 82] width 227 height 25
paste input "[EMAIL_ADDRESS][DOMAIN_NAME]"
type input "[EMAIL_ADDRESS][DOMAIN_NAME]"
click at [258, 127] on div "[EMAIL_ADDRESS][DOMAIN_NAME] Send Reset Link You acknowledge that you read, and…" at bounding box center [249, 113] width 227 height 87
click at [260, 118] on button "Send Reset Link" at bounding box center [249, 115] width 227 height 24
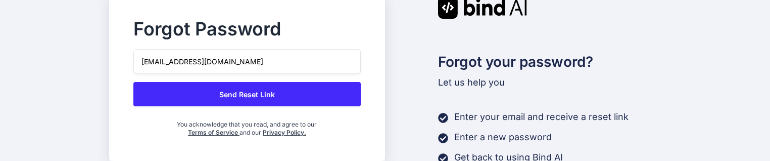
click at [239, 90] on button "Send Reset Link" at bounding box center [246, 94] width 227 height 24
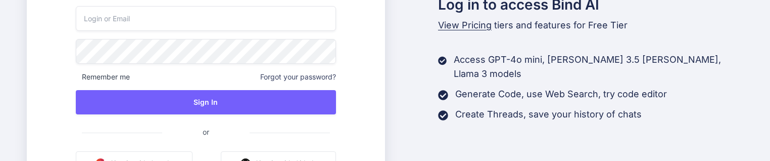
click at [132, 23] on input "email" at bounding box center [206, 18] width 260 height 25
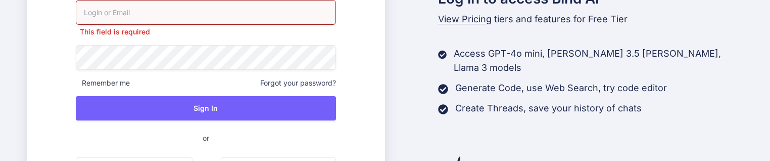
click at [206, 16] on input "email" at bounding box center [206, 12] width 260 height 25
paste input "[EMAIL_ADDRESS][DOMAIN_NAME]"
type input "[EMAIL_ADDRESS][DOMAIN_NAME]"
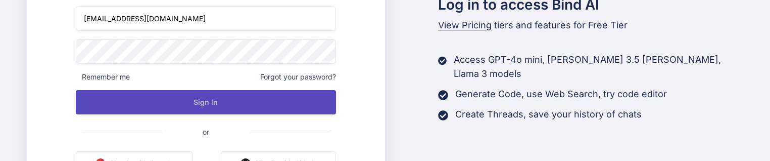
click at [246, 107] on button "Sign In" at bounding box center [206, 102] width 260 height 24
